Goal: Task Accomplishment & Management: Manage account settings

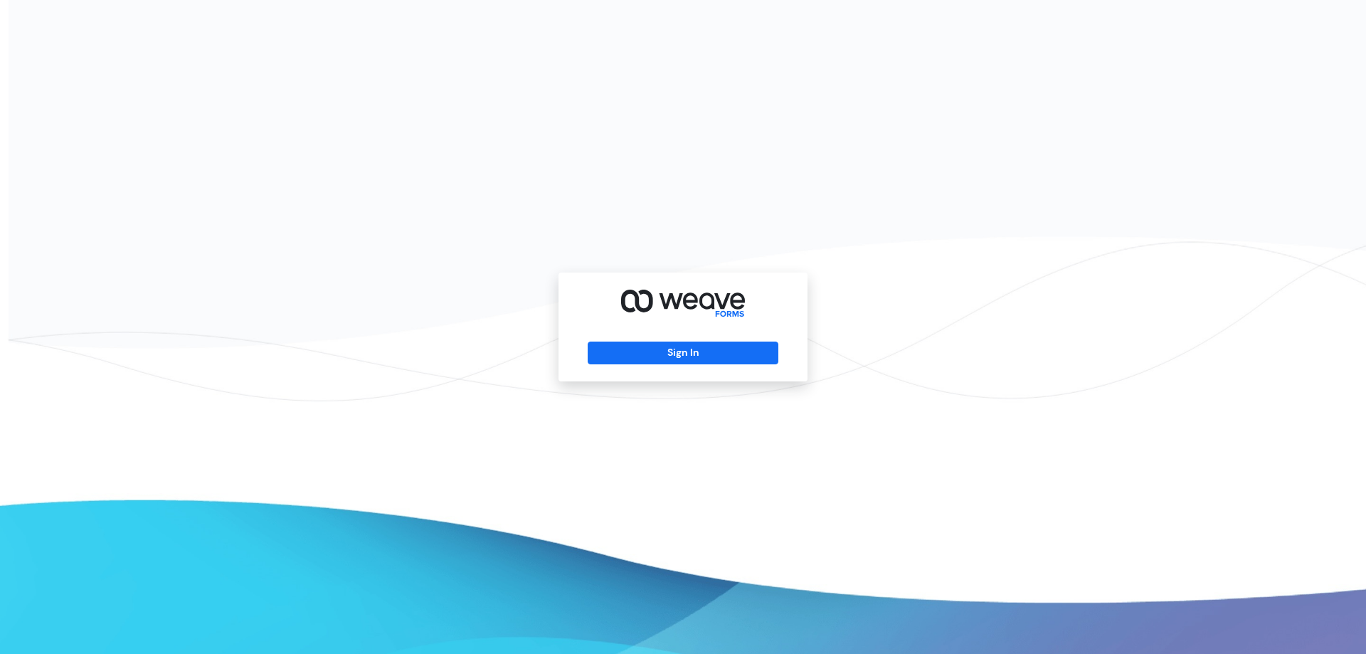
click at [624, 340] on div "Sign In" at bounding box center [682, 326] width 249 height 109
click at [627, 355] on button "Sign In" at bounding box center [682, 352] width 190 height 23
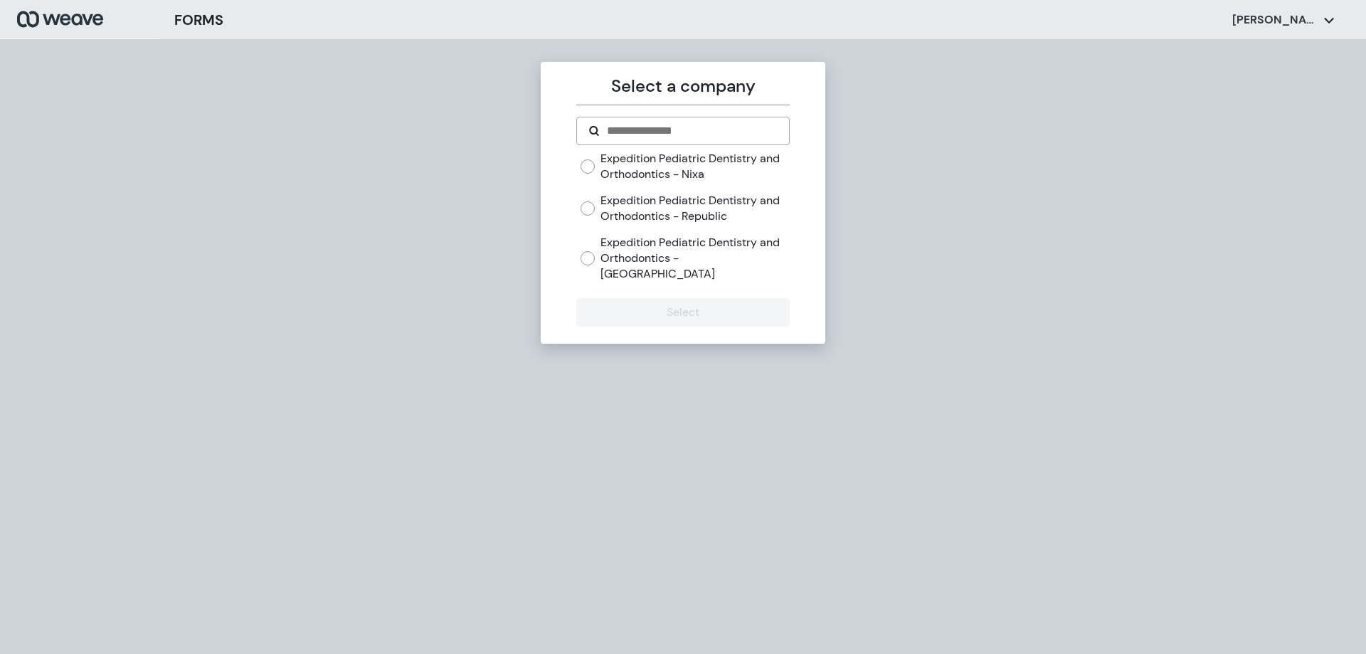
click at [718, 209] on label "Expedition Pediatric Dentistry and Orthodontics - Republic" at bounding box center [694, 208] width 188 height 31
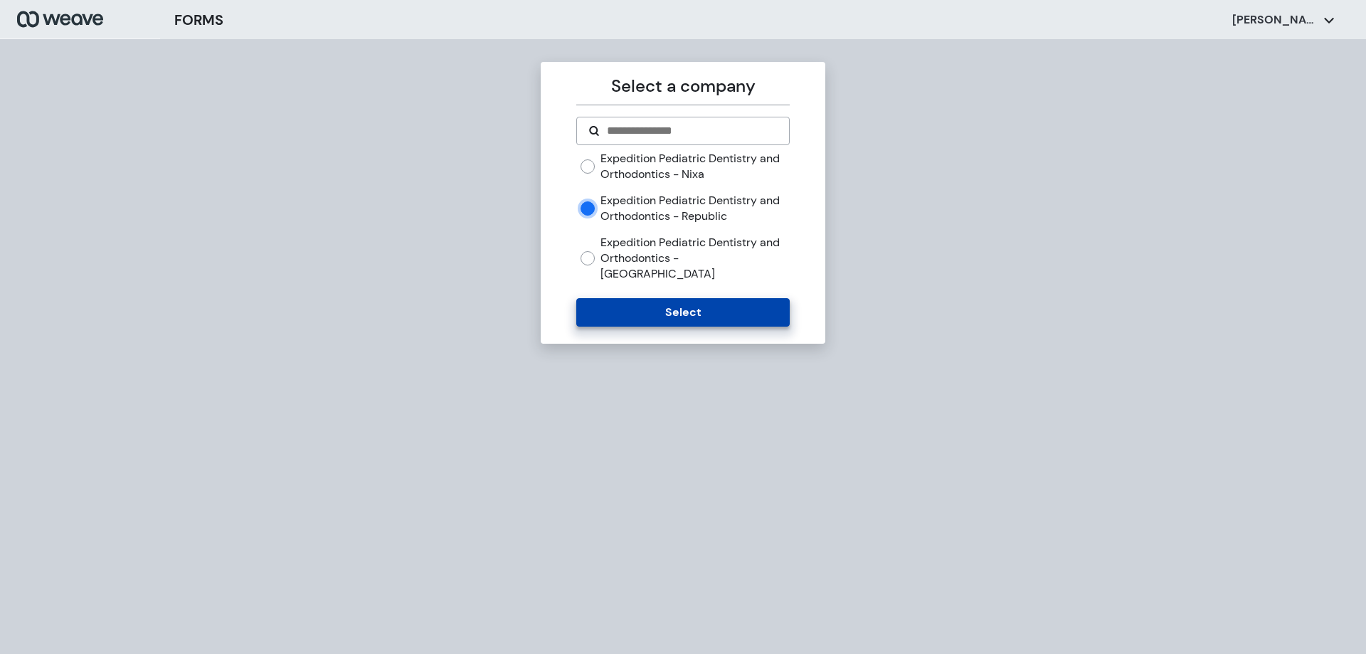
click at [682, 304] on button "Select" at bounding box center [682, 312] width 213 height 28
